Goal: Task Accomplishment & Management: Manage account settings

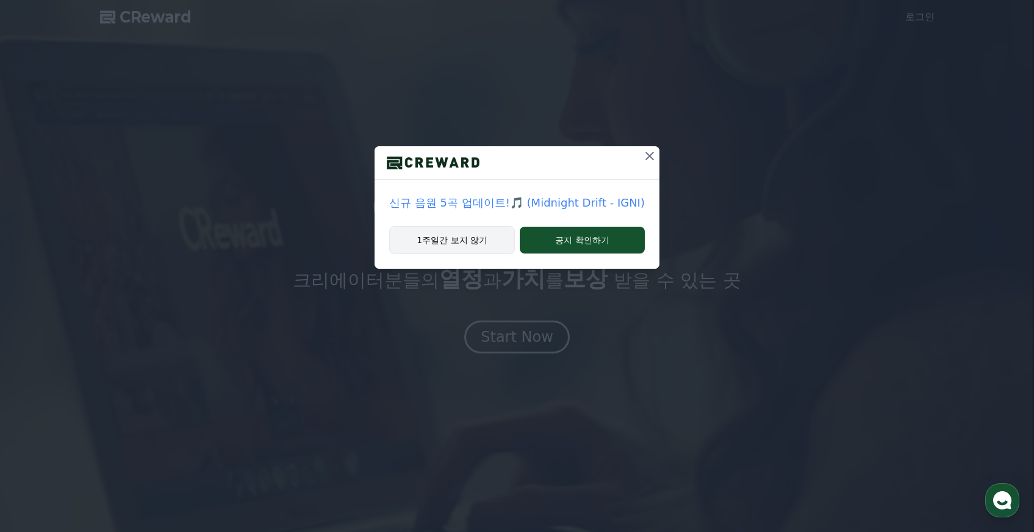
click at [482, 241] on button "1주일간 보지 않기" at bounding box center [452, 240] width 126 height 28
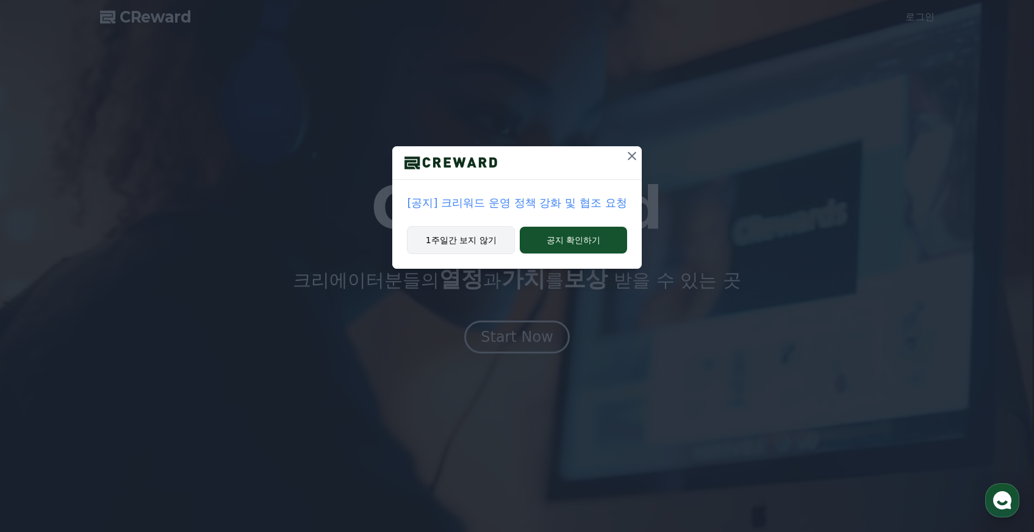
click at [470, 240] on button "1주일간 보지 않기" at bounding box center [461, 240] width 108 height 28
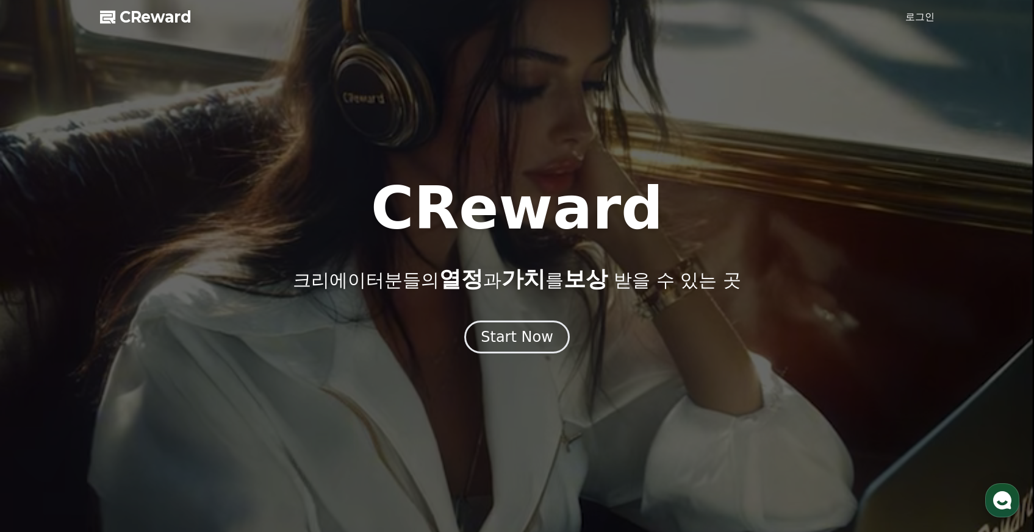
click at [920, 12] on link "로그인" at bounding box center [919, 17] width 29 height 15
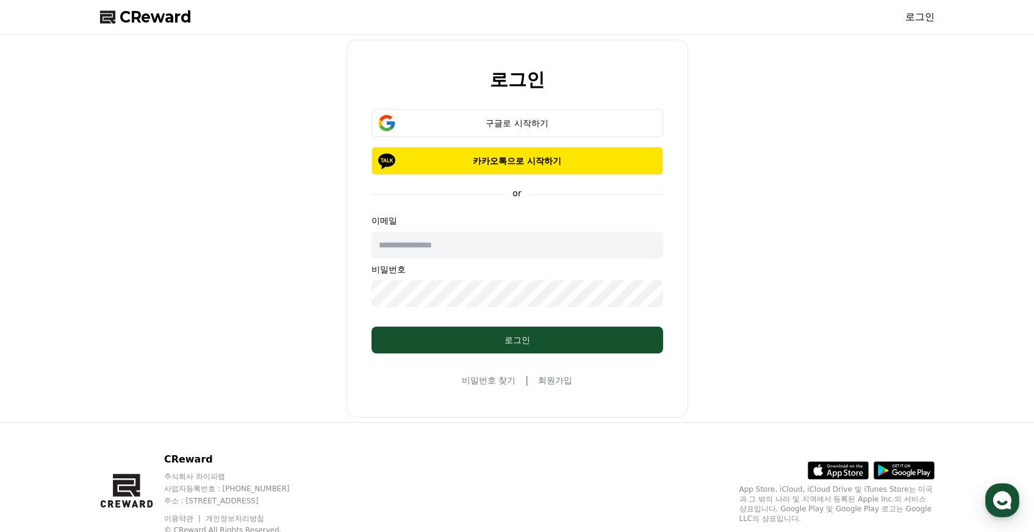
click at [429, 251] on input "text" at bounding box center [517, 245] width 292 height 27
type input "**********"
click at [496, 123] on div "구글로 시작하기" at bounding box center [517, 123] width 256 height 12
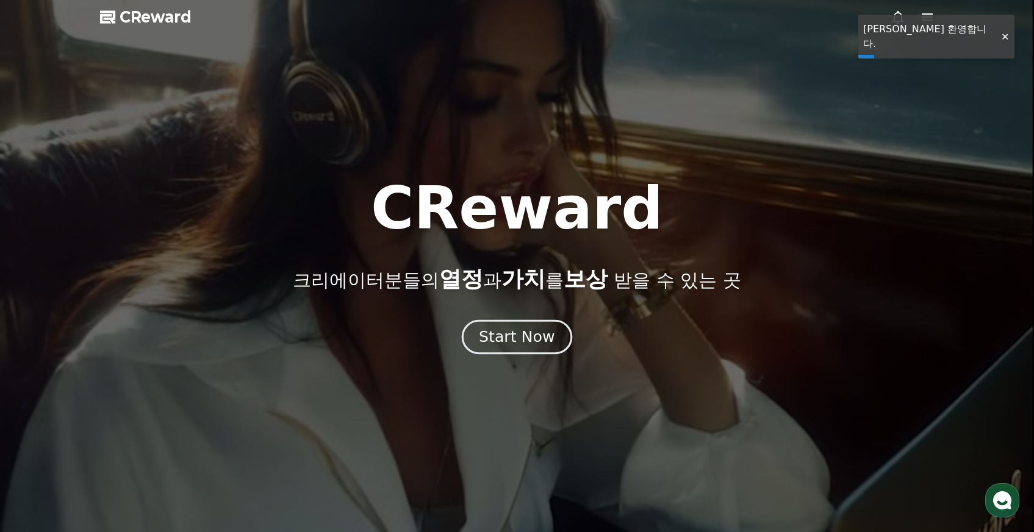
click at [539, 332] on div "Start Now" at bounding box center [517, 337] width 76 height 21
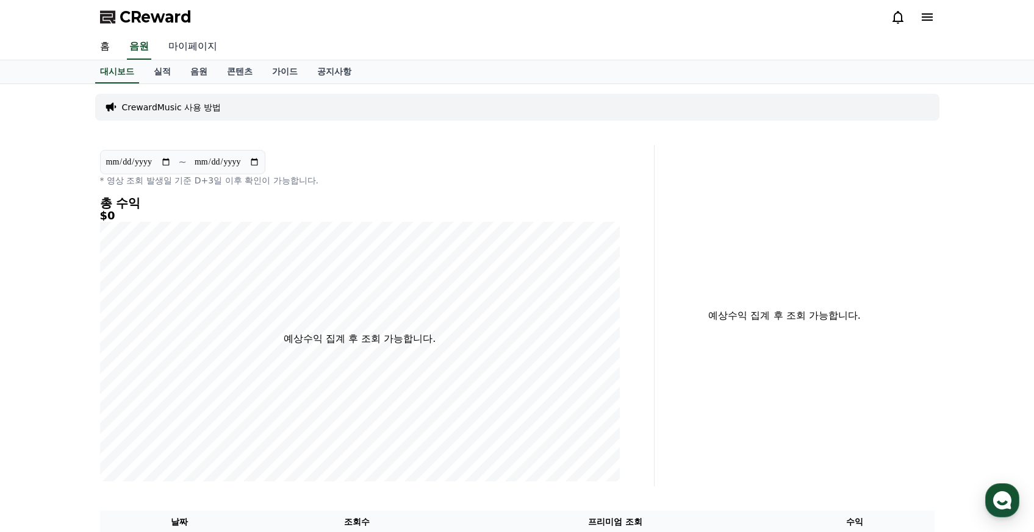
click at [182, 43] on link "마이페이지" at bounding box center [193, 47] width 68 height 26
select select "**********"
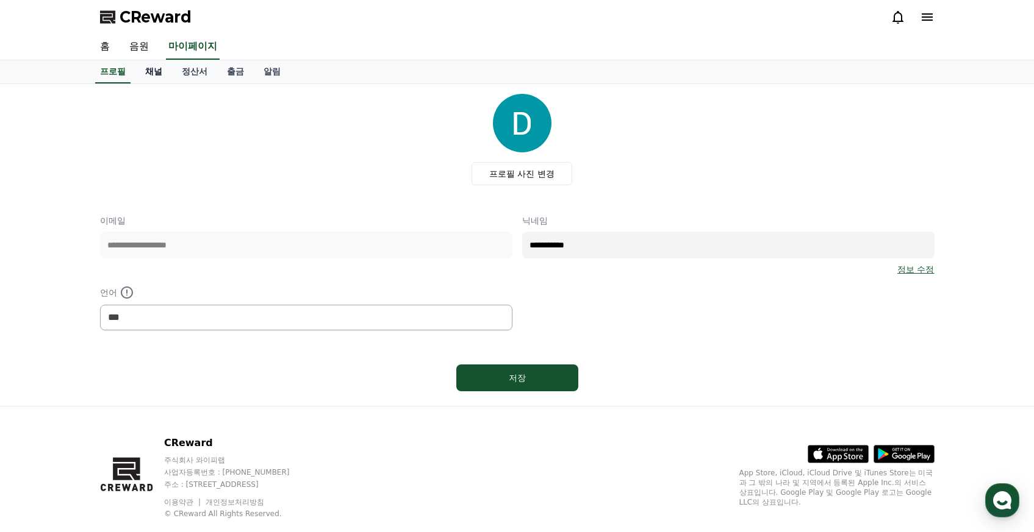
click at [143, 70] on link "채널" at bounding box center [153, 71] width 37 height 23
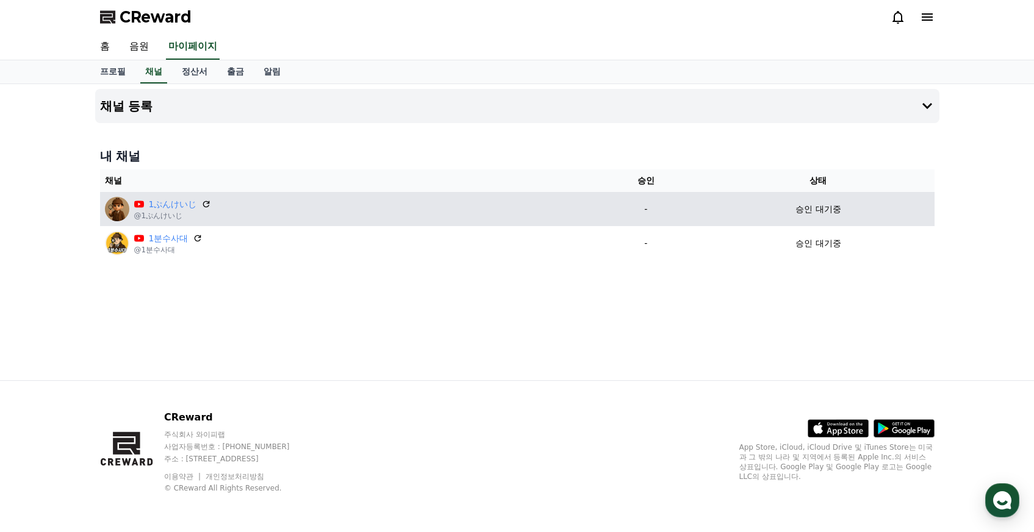
click at [504, 209] on div "1ぷんけいじ @1ぷんけいじ" at bounding box center [345, 209] width 480 height 24
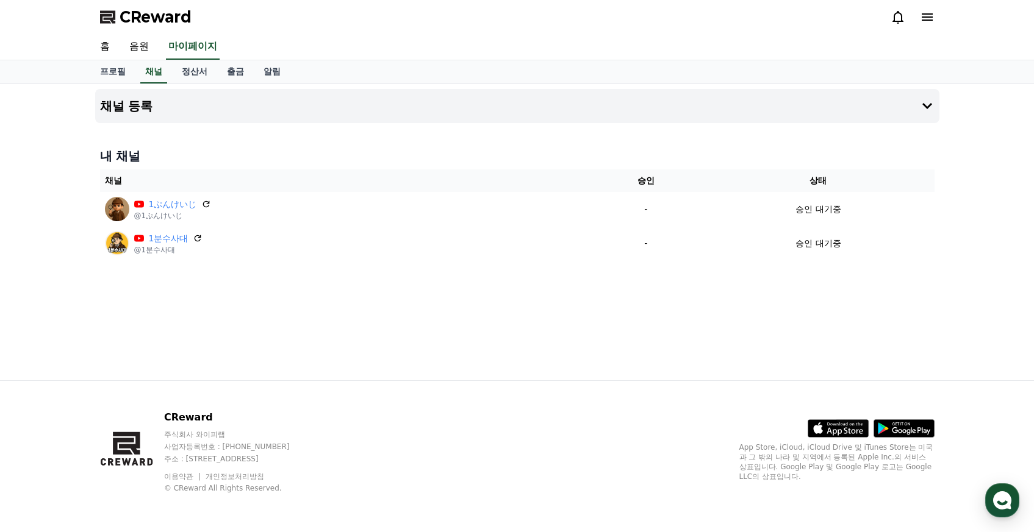
click at [542, 362] on div "채널 등록 내 채널 채널 승인 상태 1ぷんけいじ @1ぷんけいじ - 승인 대기중 1분수사대 @1분수사대 - 승인 대기중" at bounding box center [517, 232] width 854 height 296
